Goal: Task Accomplishment & Management: Use online tool/utility

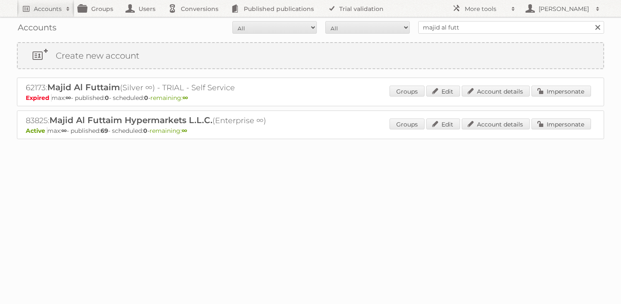
click at [460, 34] on div "Accounts All Active Expired Pending All Paid Trials Self service majid al futt …" at bounding box center [310, 27] width 587 height 21
click at [460, 32] on input "majid al futt" at bounding box center [511, 27] width 186 height 13
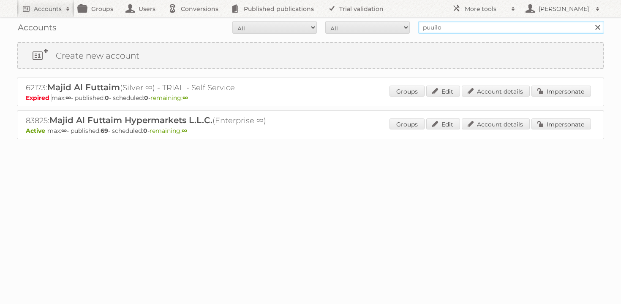
type input "puuilo"
click at [591, 21] on input "Search" at bounding box center [597, 27] width 13 height 13
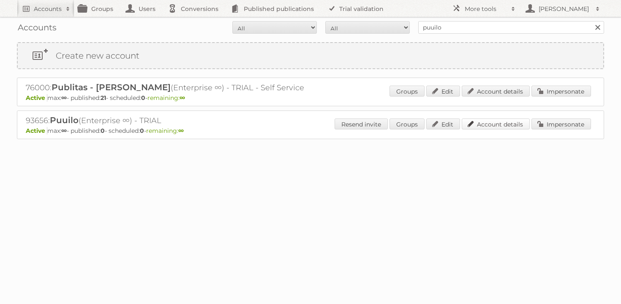
click at [471, 124] on link "Account details" at bounding box center [496, 124] width 68 height 11
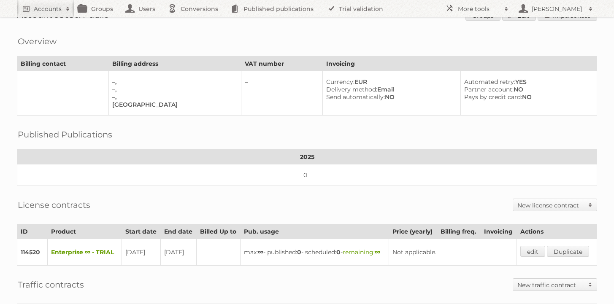
scroll to position [5, 0]
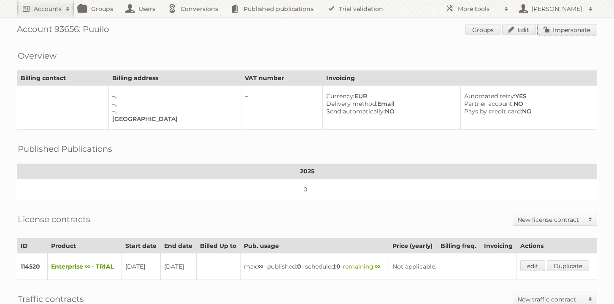
click at [582, 32] on link "Impersonate" at bounding box center [568, 29] width 60 height 11
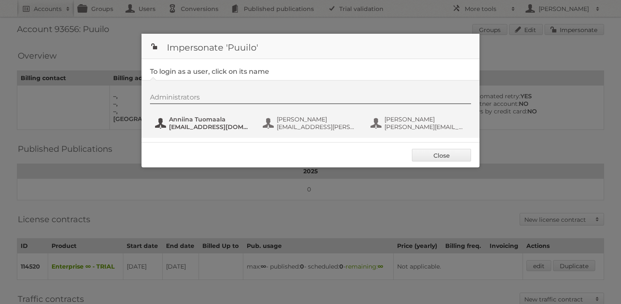
click at [210, 127] on span "anniina.tuomaala@puuilo.fi" at bounding box center [210, 127] width 82 height 8
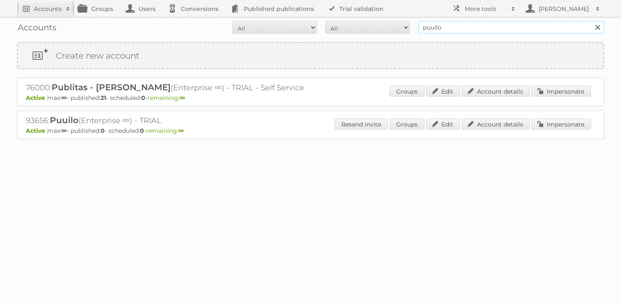
click at [475, 33] on input "puuilo" at bounding box center [511, 27] width 186 height 13
type input "veikon kone"
click at [591, 21] on input "Search" at bounding box center [597, 27] width 13 height 13
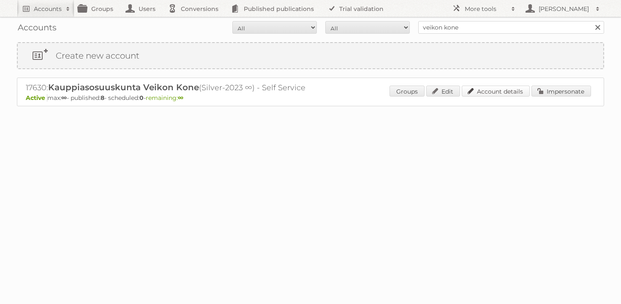
click at [504, 95] on link "Account details" at bounding box center [496, 91] width 68 height 11
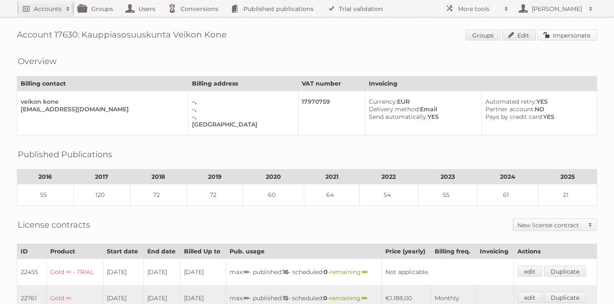
click at [575, 38] on link "Impersonate" at bounding box center [568, 35] width 60 height 11
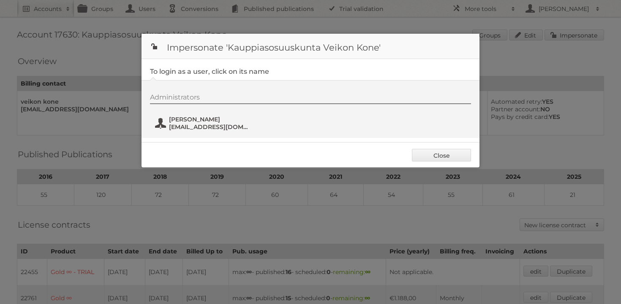
click at [207, 116] on span "Kimmo Kuikka" at bounding box center [210, 120] width 82 height 8
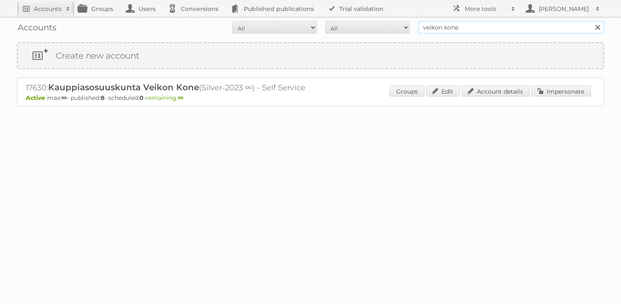
click at [489, 27] on input "veikon kone" at bounding box center [511, 27] width 186 height 13
type input "puuilo"
click at [591, 21] on input "Search" at bounding box center [597, 27] width 13 height 13
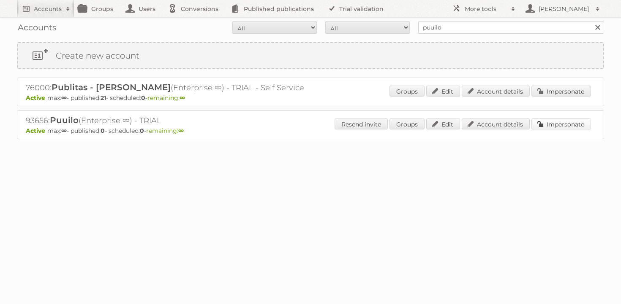
click at [570, 120] on link "Impersonate" at bounding box center [561, 124] width 60 height 11
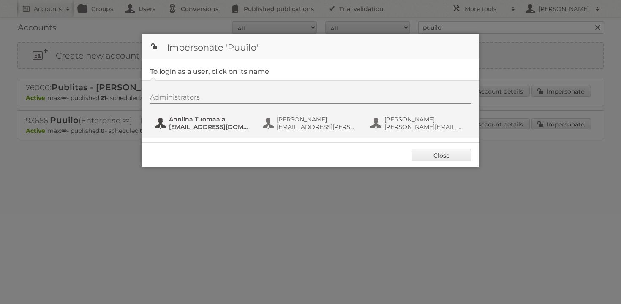
click at [217, 124] on span "[EMAIL_ADDRESS][DOMAIN_NAME]" at bounding box center [210, 127] width 82 height 8
